Goal: Check status

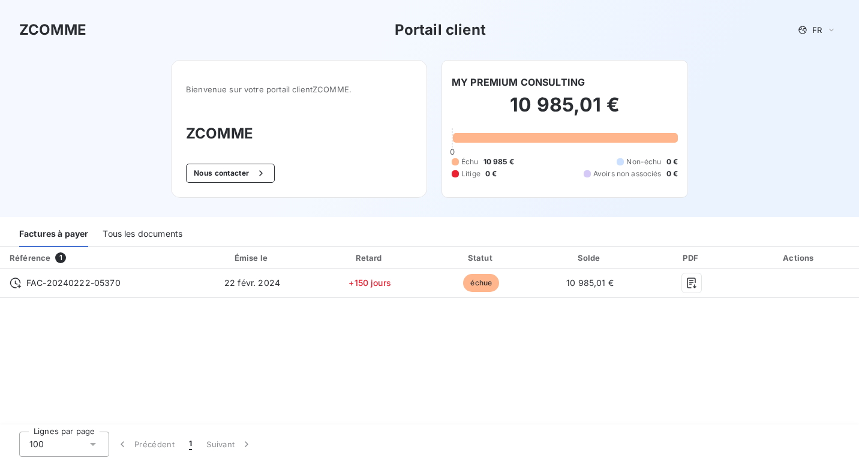
click at [127, 236] on div "Tous les documents" at bounding box center [143, 234] width 80 height 25
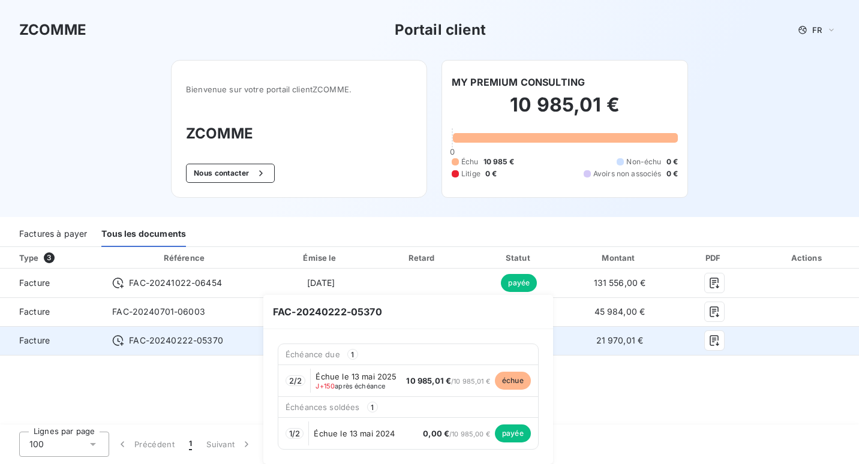
click at [160, 344] on span "FAC-20240222-05370" at bounding box center [176, 341] width 94 height 12
drag, startPoint x: 225, startPoint y: 343, endPoint x: 130, endPoint y: 346, distance: 95.4
click at [130, 346] on div "FAC-20240222-05370" at bounding box center [185, 341] width 146 height 12
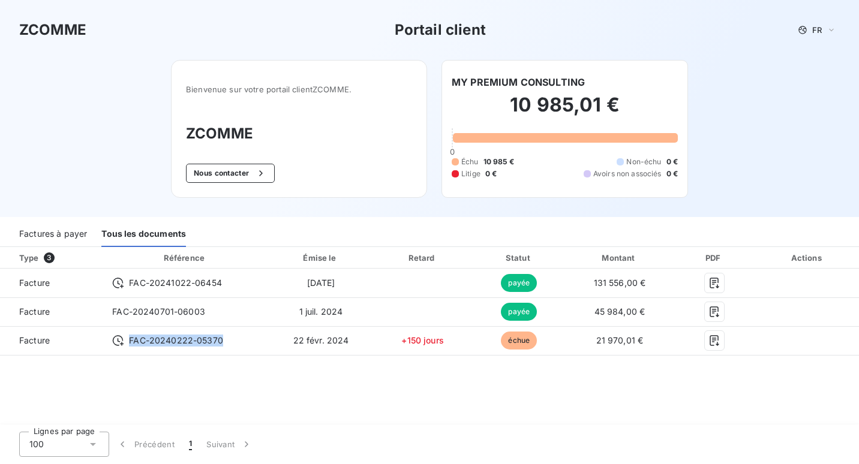
copy span "FAC-20240222-05370"
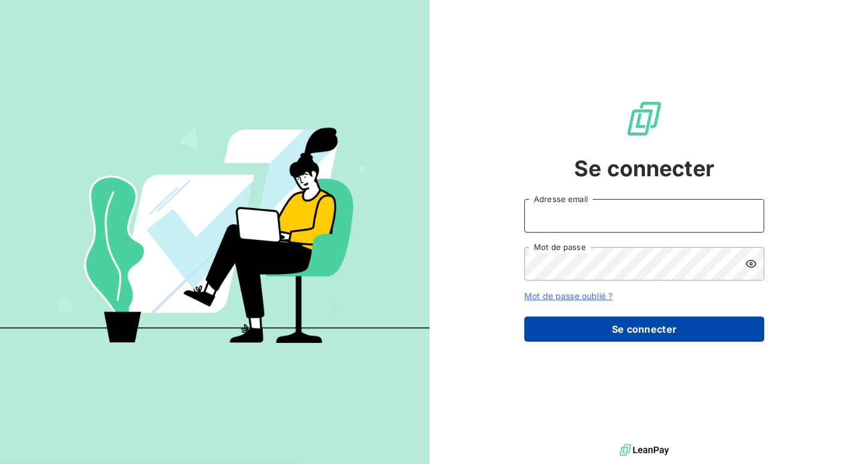
type input "nawelle.boissinot@zcomme.fr"
click at [650, 323] on button "Se connecter" at bounding box center [644, 329] width 240 height 25
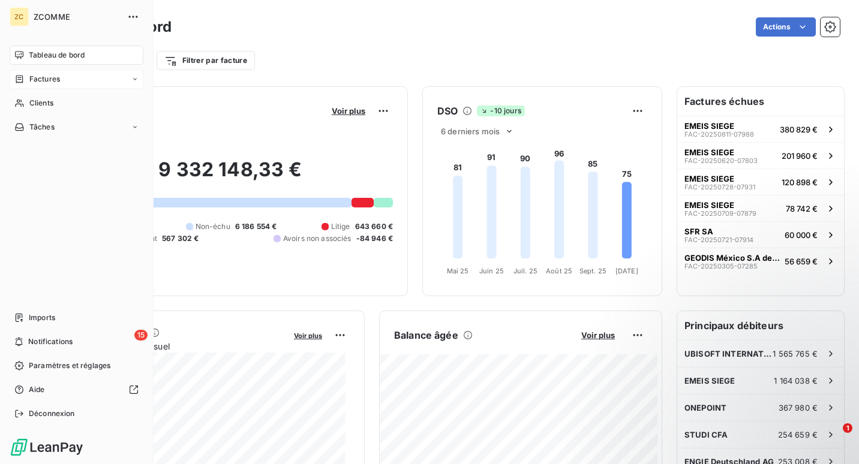
click at [34, 74] on span "Factures" at bounding box center [44, 79] width 31 height 11
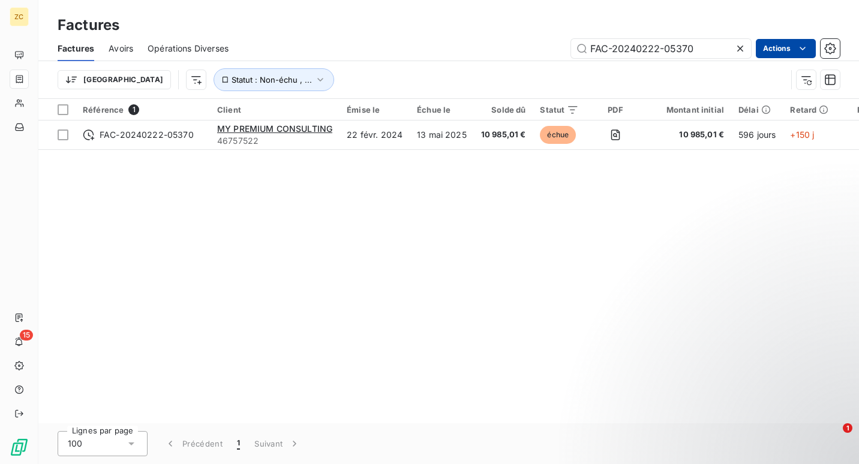
type input "FAC-20240222-05370"
click at [777, 50] on html "ZC 15 Factures Factures Avoirs Opérations Diverses FAC-20240222-05370 Actions T…" at bounding box center [429, 232] width 859 height 464
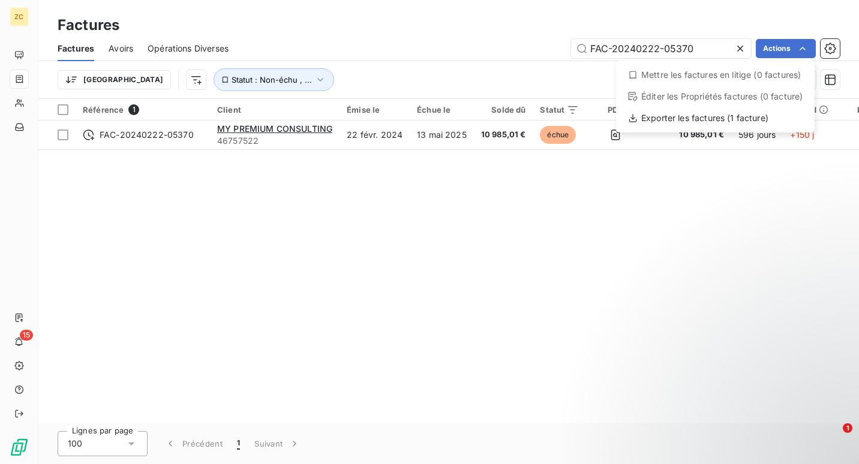
click at [681, 17] on html "ZC 15 Factures Factures Avoirs Opérations Diverses FAC-20240222-05370 Actions M…" at bounding box center [429, 232] width 859 height 464
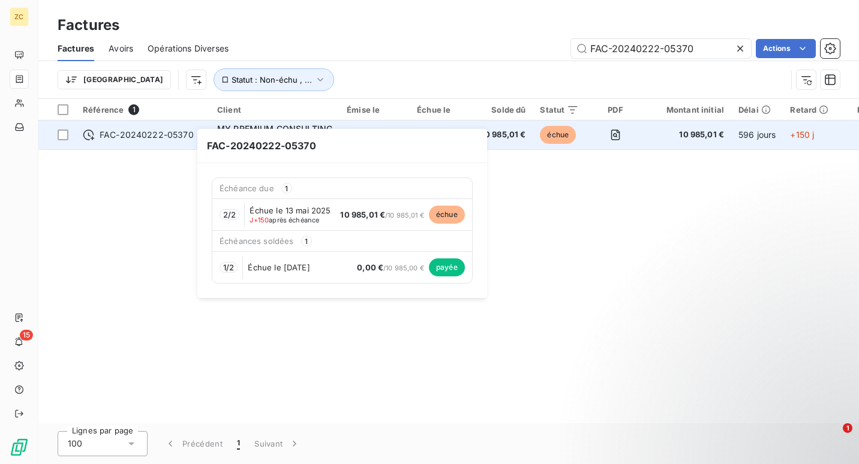
click at [165, 135] on span "FAC-20240222-05370" at bounding box center [147, 135] width 94 height 12
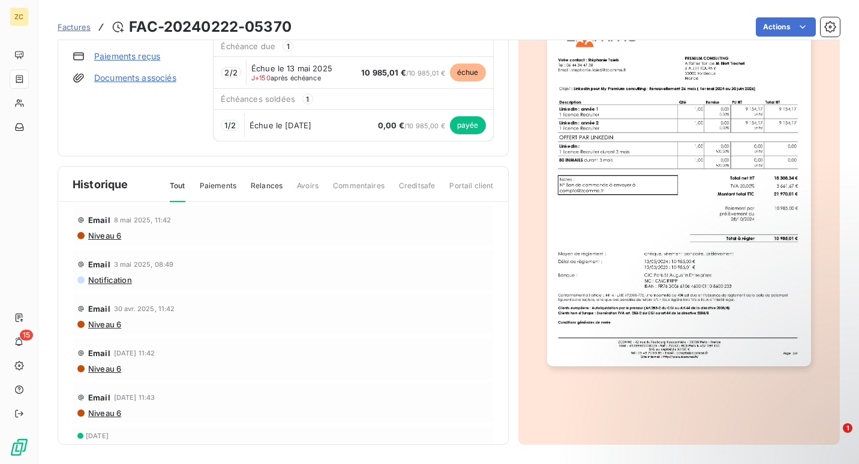
scroll to position [939, 0]
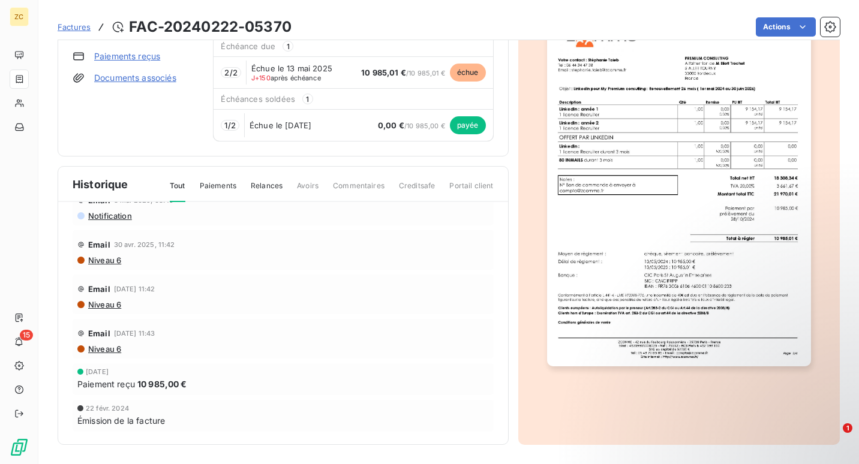
click at [215, 328] on div "Email 14 avr. 2025, 11:43" at bounding box center [282, 333] width 411 height 19
click at [109, 368] on span "28 oct. 2024" at bounding box center [97, 371] width 23 height 7
drag, startPoint x: 131, startPoint y: 384, endPoint x: 205, endPoint y: 387, distance: 74.4
click at [205, 387] on div "Paiement reçu 10 985,00 €" at bounding box center [282, 384] width 411 height 13
drag, startPoint x: 205, startPoint y: 387, endPoint x: 200, endPoint y: 383, distance: 6.4
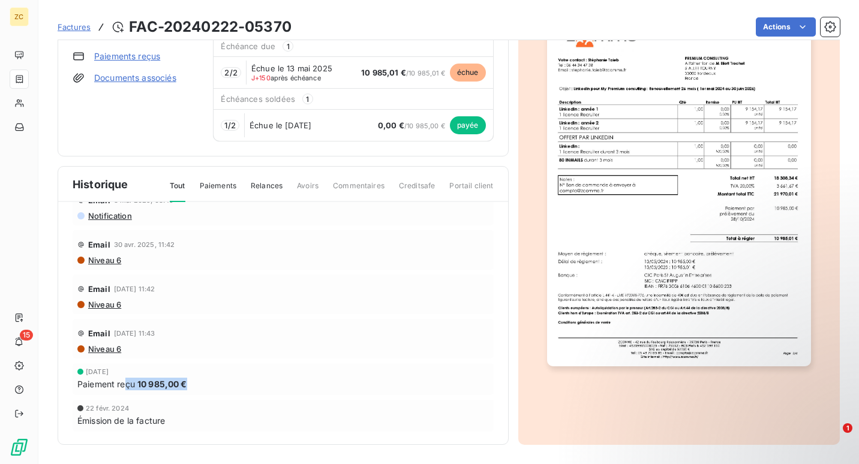
click at [200, 383] on div "Paiement reçu 10 985,00 €" at bounding box center [282, 384] width 411 height 13
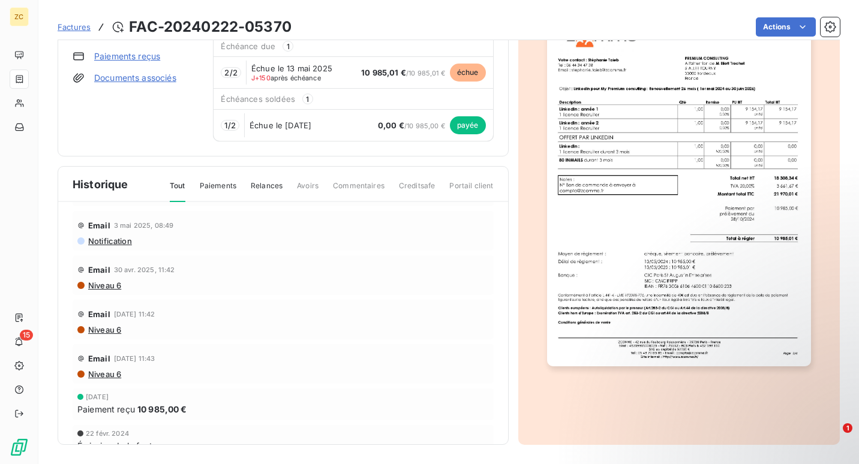
scroll to position [879, 0]
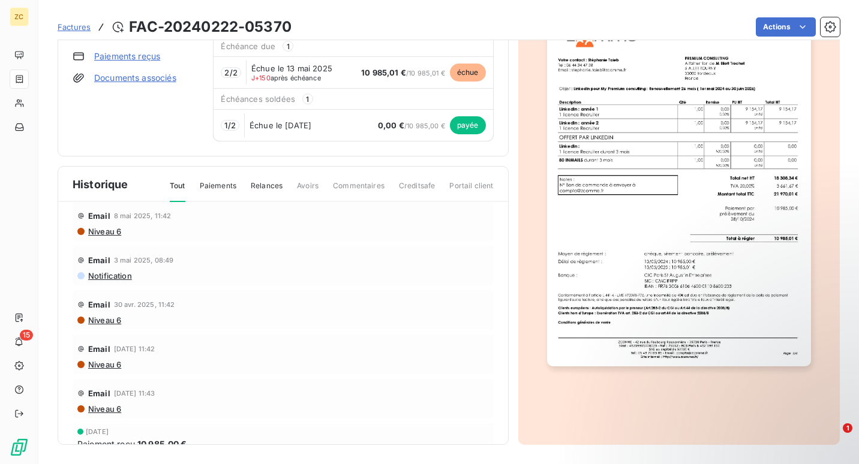
click at [124, 391] on span "14 avr. 2025, 11:43" at bounding box center [134, 393] width 41 height 7
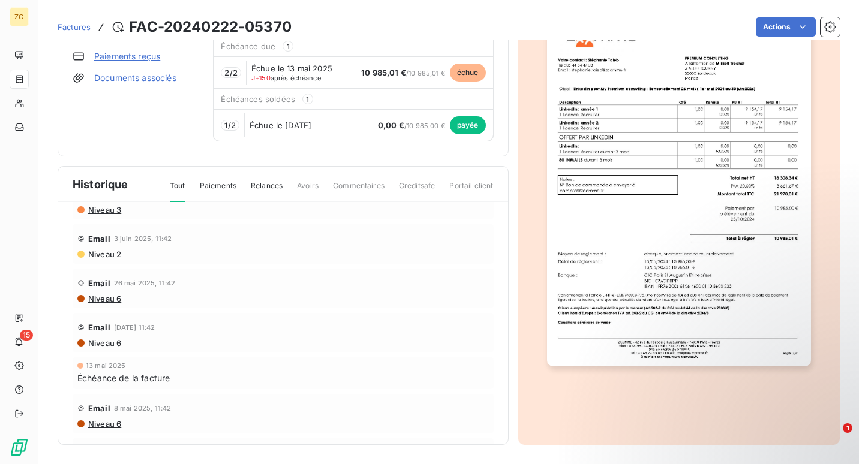
scroll to position [699, 0]
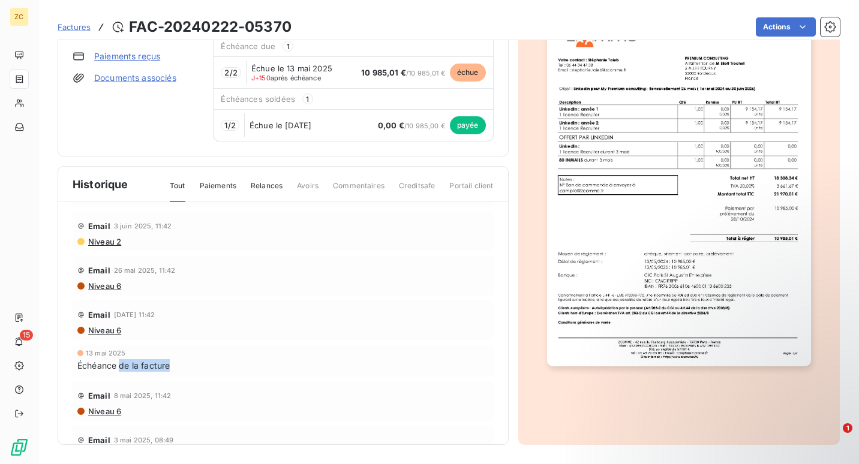
drag, startPoint x: 136, startPoint y: 368, endPoint x: 172, endPoint y: 369, distance: 36.0
click at [172, 369] on div "Échéance de la facture" at bounding box center [282, 365] width 411 height 13
drag, startPoint x: 172, startPoint y: 369, endPoint x: 159, endPoint y: 362, distance: 14.8
click at [159, 362] on span "Échéance de la facture" at bounding box center [123, 365] width 92 height 13
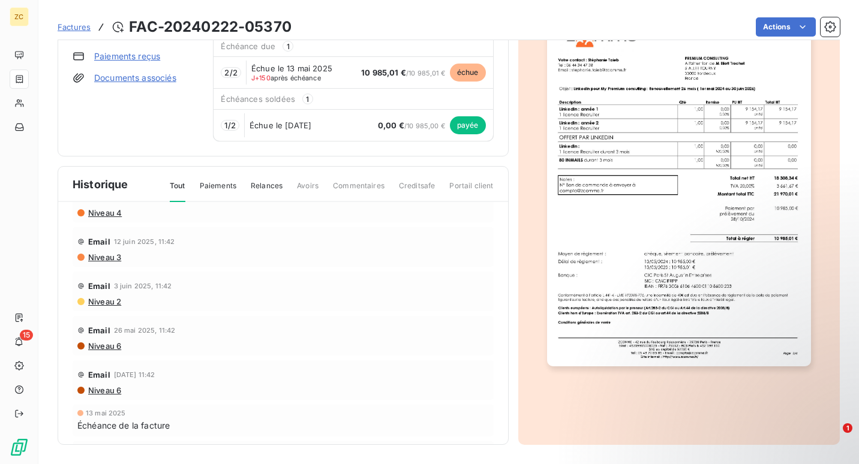
click at [104, 392] on span "Niveau 6" at bounding box center [104, 391] width 34 height 10
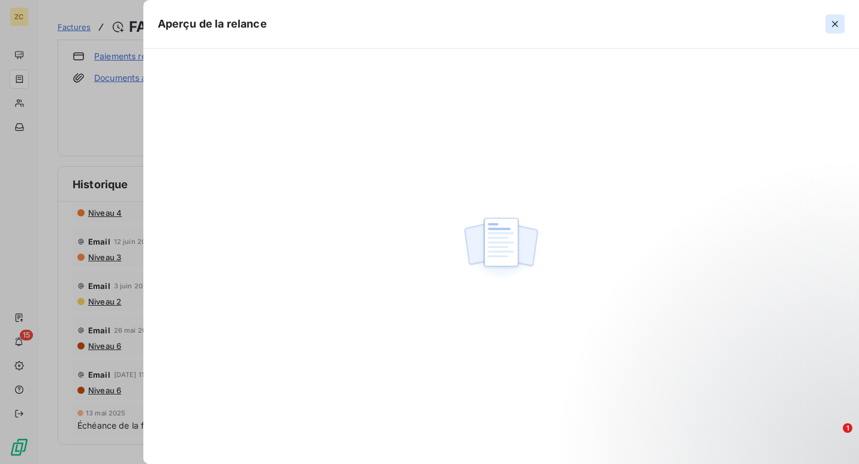
click at [838, 22] on icon "button" at bounding box center [835, 24] width 12 height 12
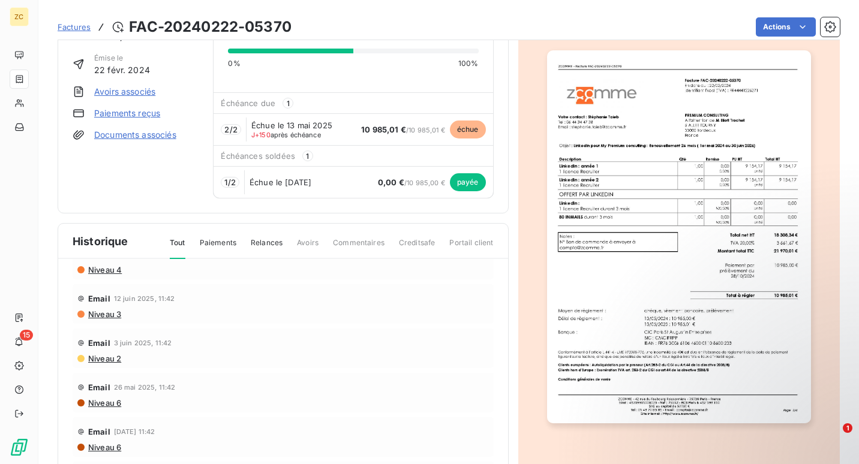
scroll to position [73, 0]
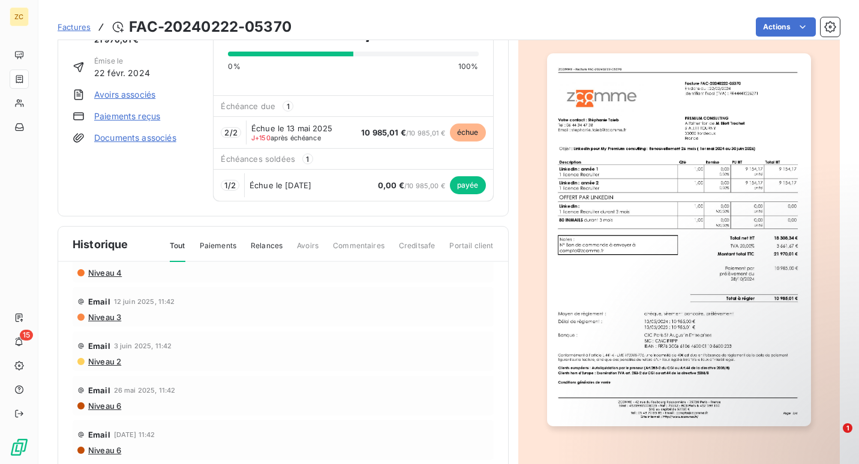
click at [276, 245] on span "Relances" at bounding box center [267, 250] width 32 height 20
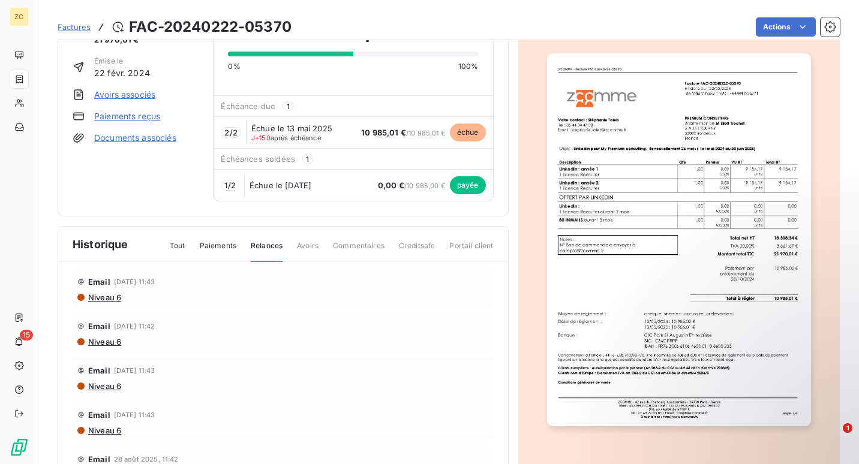
scroll to position [0, 0]
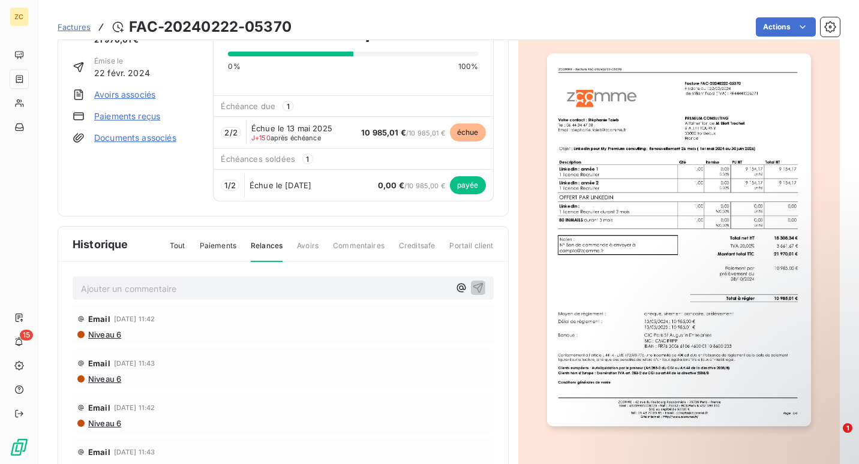
click at [128, 320] on span "9 oct. 2025, 11:42" at bounding box center [134, 318] width 41 height 7
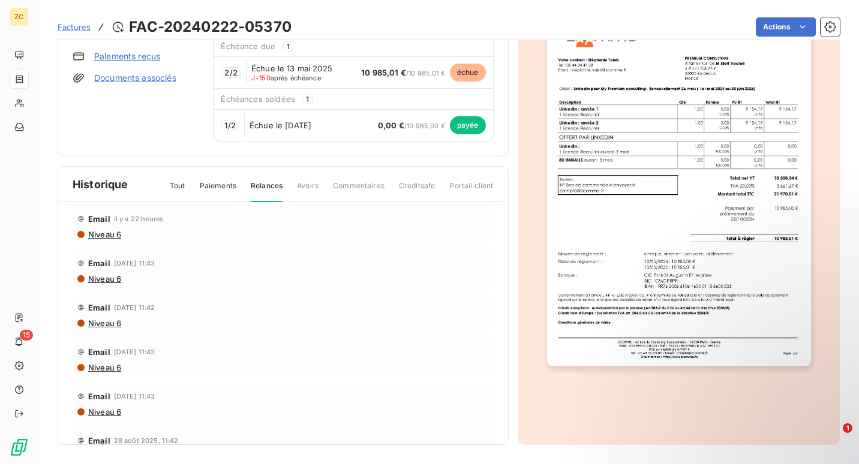
scroll to position [180, 0]
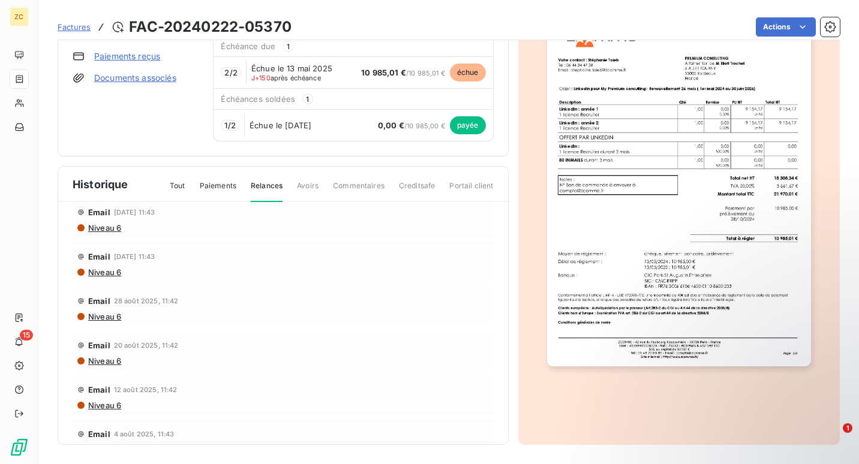
click at [109, 404] on span "Niveau 6" at bounding box center [104, 406] width 34 height 10
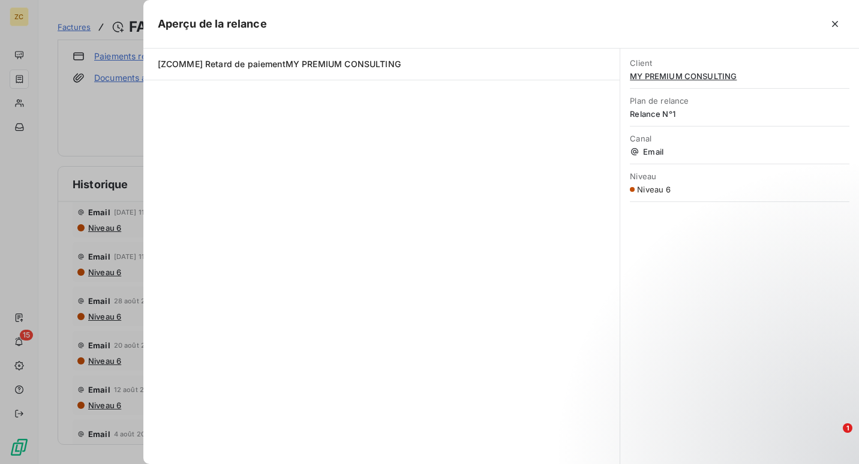
click at [110, 356] on div at bounding box center [429, 232] width 859 height 464
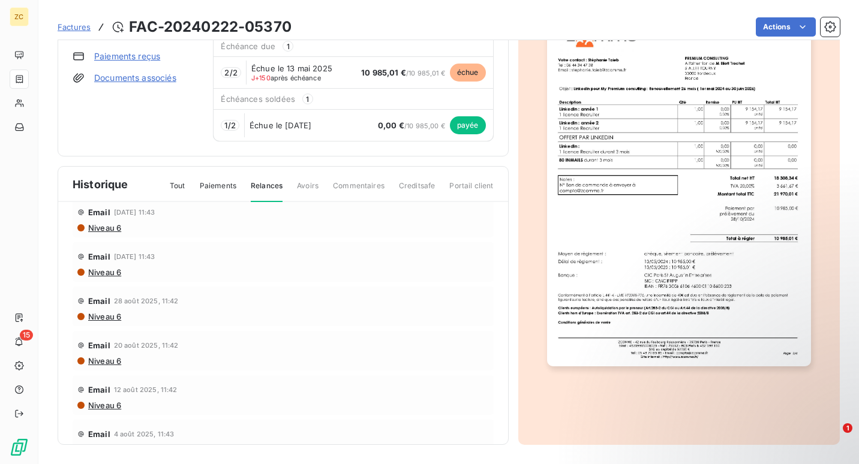
click at [102, 411] on div "Email 12 août 2025, 11:42 Niveau 6" at bounding box center [283, 395] width 421 height 40
click at [104, 404] on span "Niveau 6" at bounding box center [104, 406] width 34 height 10
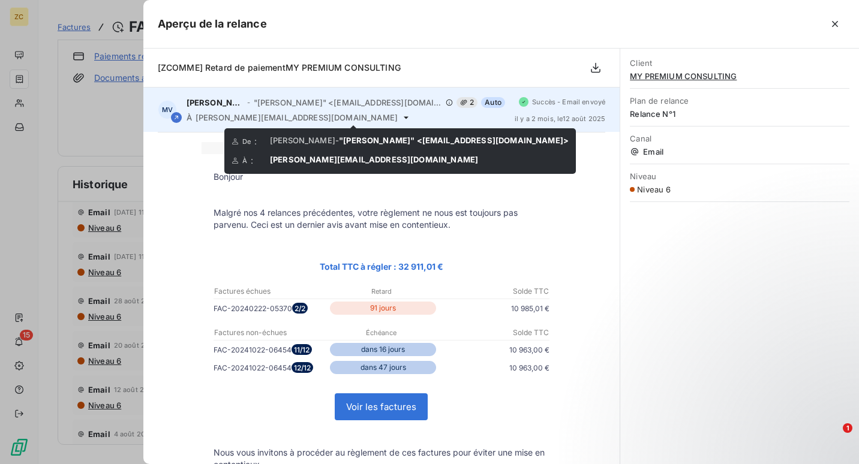
click at [401, 116] on icon at bounding box center [406, 118] width 10 height 10
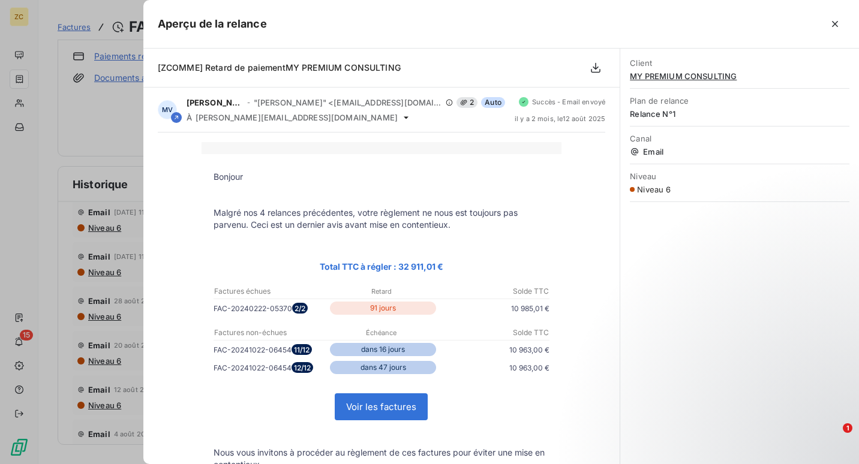
click at [107, 311] on div at bounding box center [429, 232] width 859 height 464
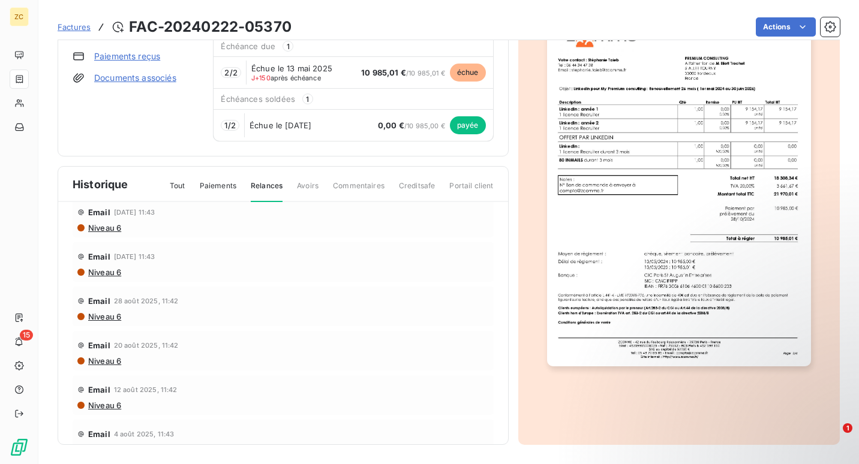
click at [104, 272] on span "Niveau 6" at bounding box center [104, 272] width 34 height 10
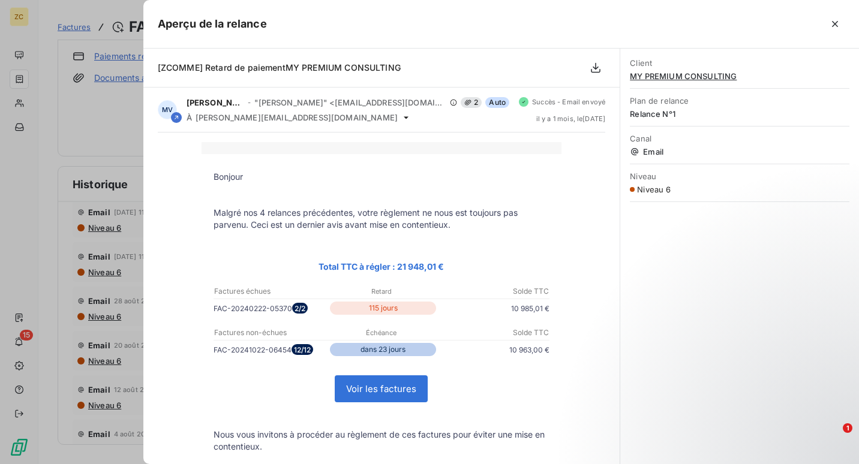
click at [103, 227] on div at bounding box center [429, 232] width 859 height 464
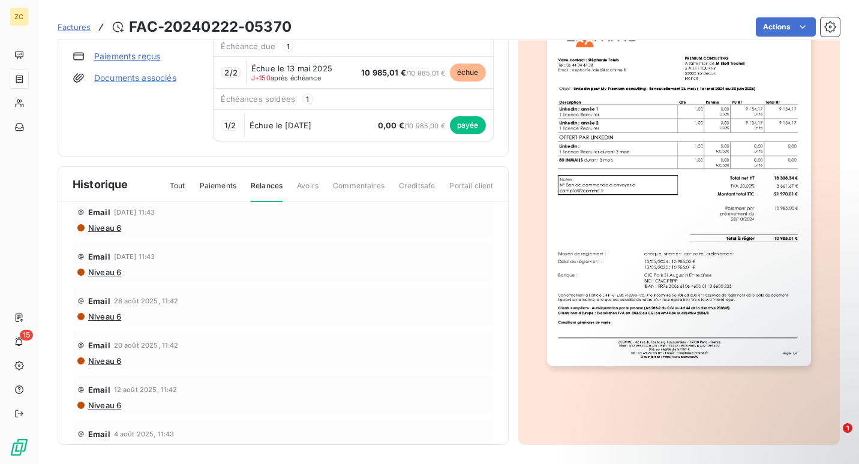
click at [103, 227] on span "Niveau 6" at bounding box center [104, 228] width 34 height 10
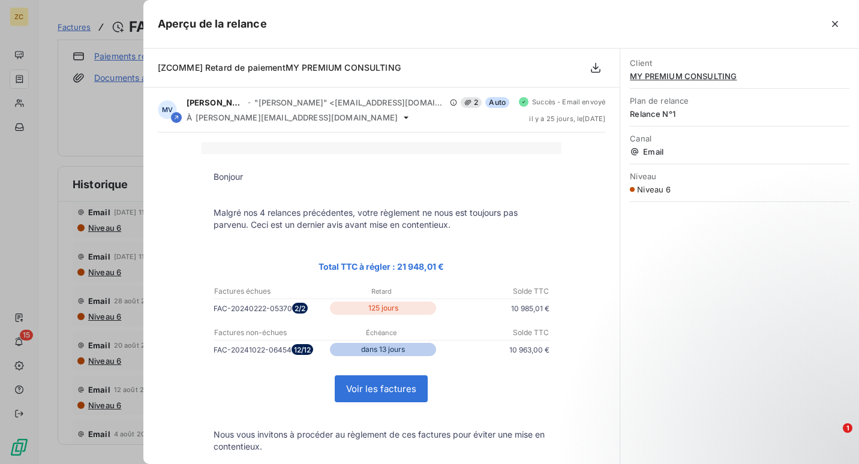
click at [119, 238] on div at bounding box center [429, 232] width 859 height 464
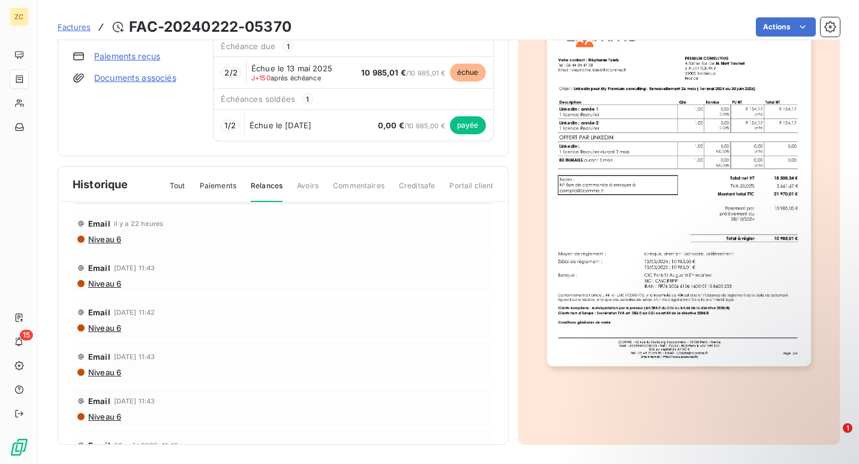
scroll to position [0, 0]
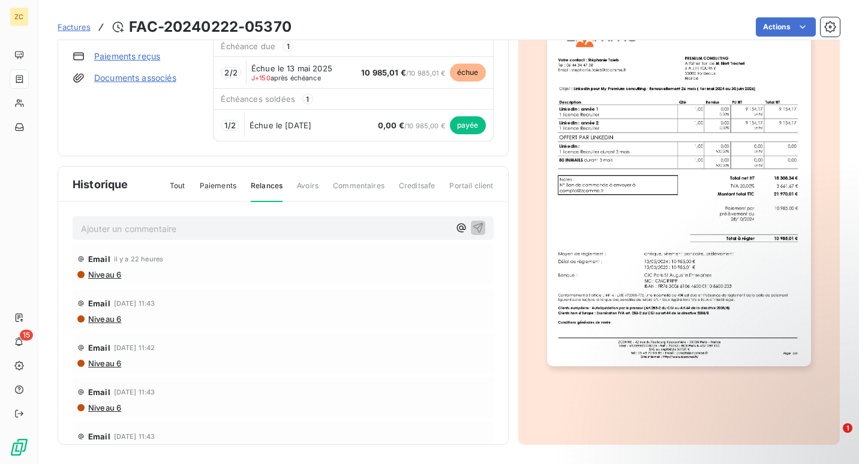
click at [105, 270] on span "Niveau 6" at bounding box center [104, 275] width 34 height 10
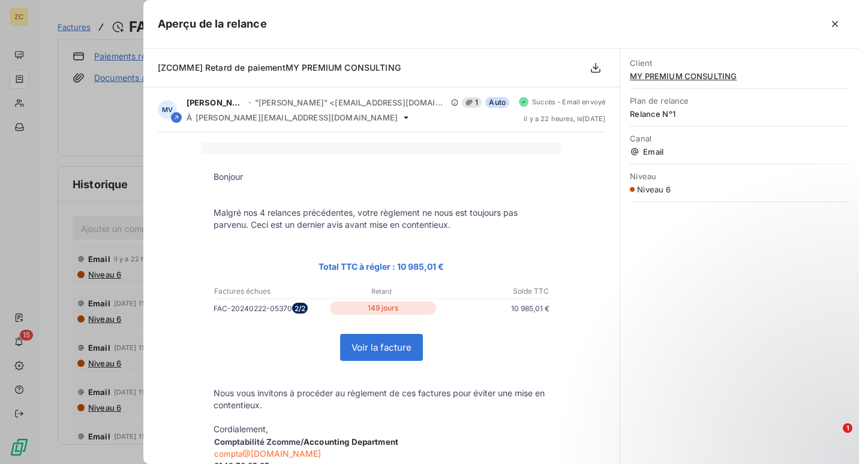
click at [93, 321] on div at bounding box center [429, 232] width 859 height 464
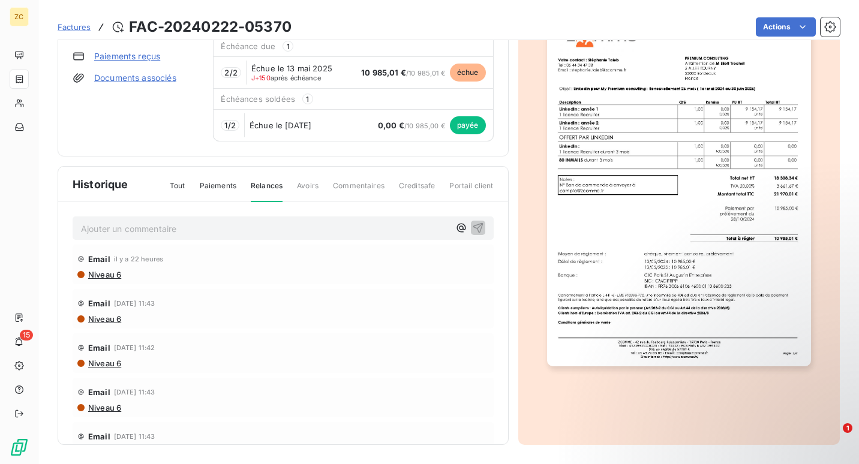
click at [97, 320] on span "Niveau 6" at bounding box center [104, 319] width 34 height 10
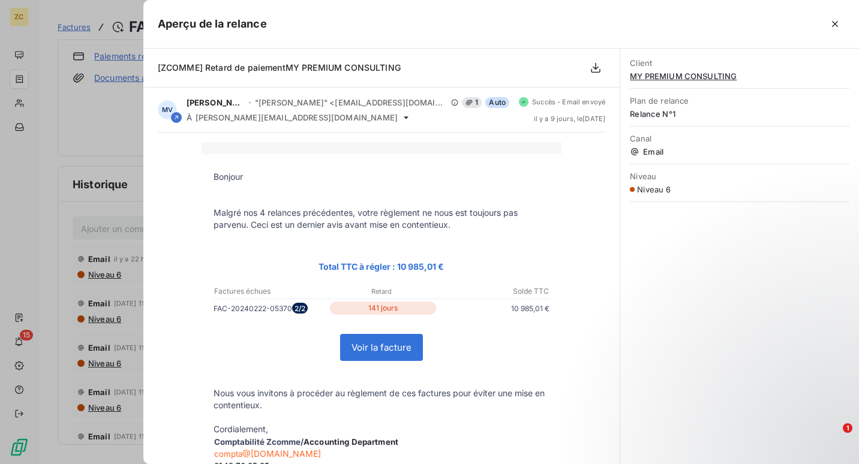
click at [117, 305] on div at bounding box center [429, 232] width 859 height 464
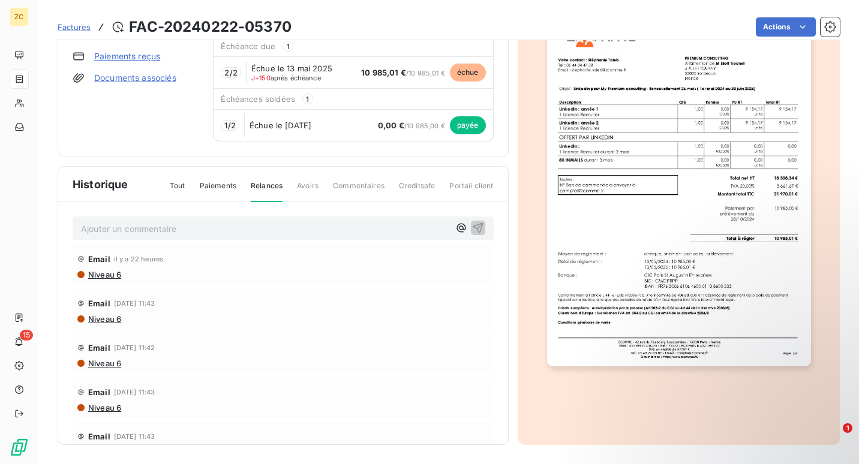
click at [114, 362] on span "Niveau 6" at bounding box center [104, 364] width 34 height 10
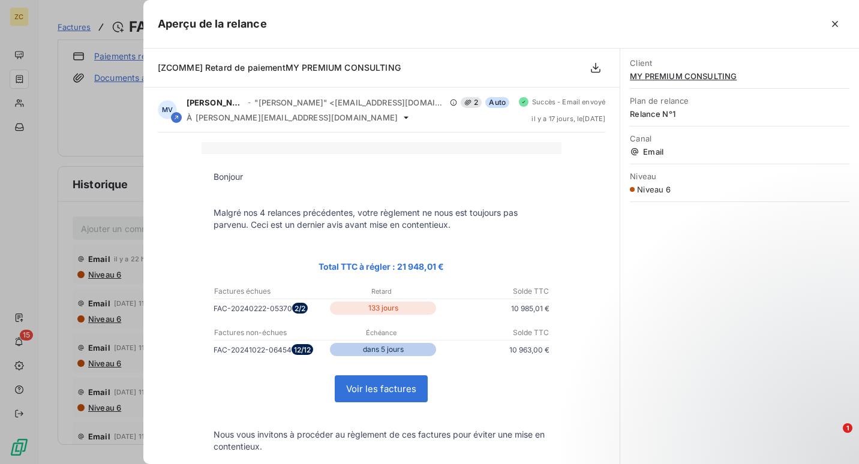
click at [110, 278] on div at bounding box center [429, 232] width 859 height 464
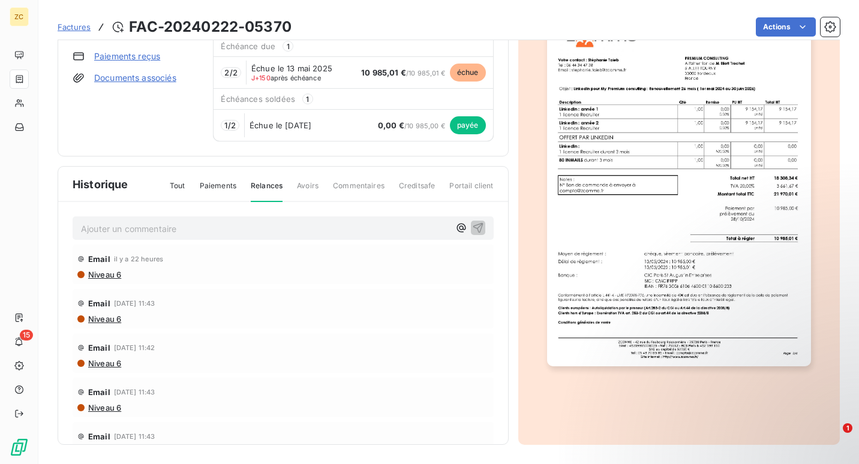
click at [110, 275] on span "Niveau 6" at bounding box center [104, 275] width 34 height 10
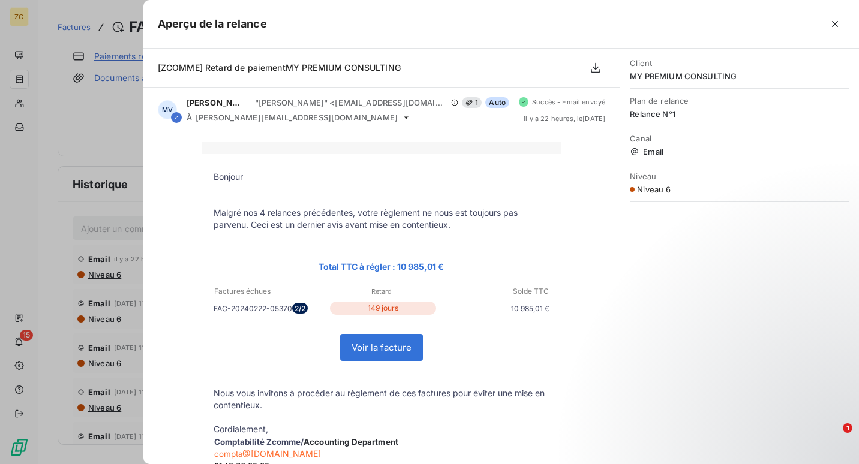
click at [32, 293] on div at bounding box center [429, 232] width 859 height 464
